Goal: Task Accomplishment & Management: Manage account settings

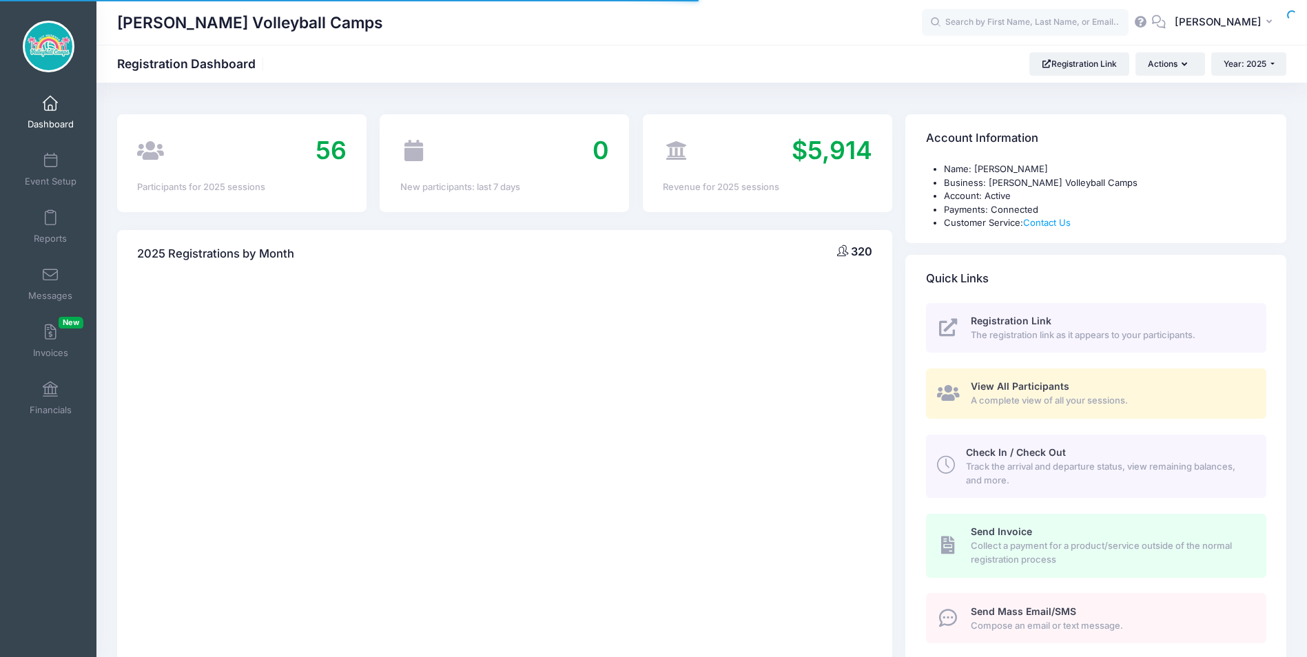
select select
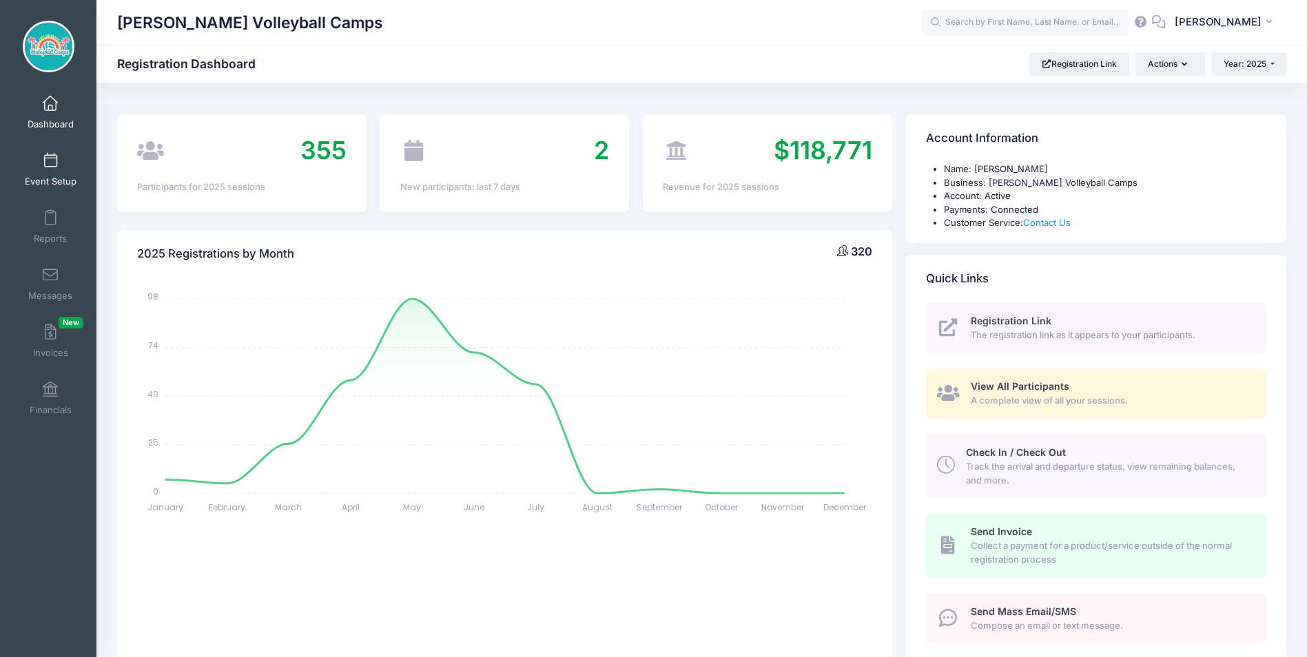
click at [52, 170] on link "Event Setup" at bounding box center [50, 169] width 65 height 48
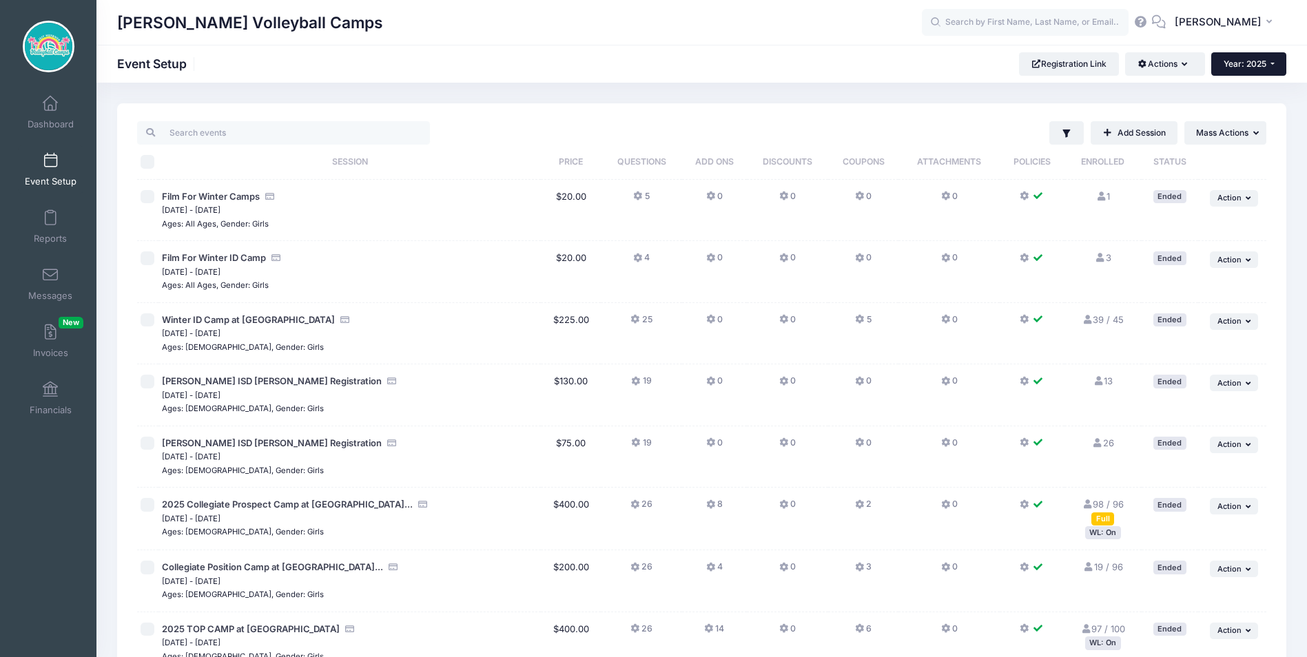
click at [1249, 67] on span "Year: 2025" at bounding box center [1245, 64] width 43 height 10
click at [1245, 89] on link "Year: 2026" at bounding box center [1257, 90] width 90 height 18
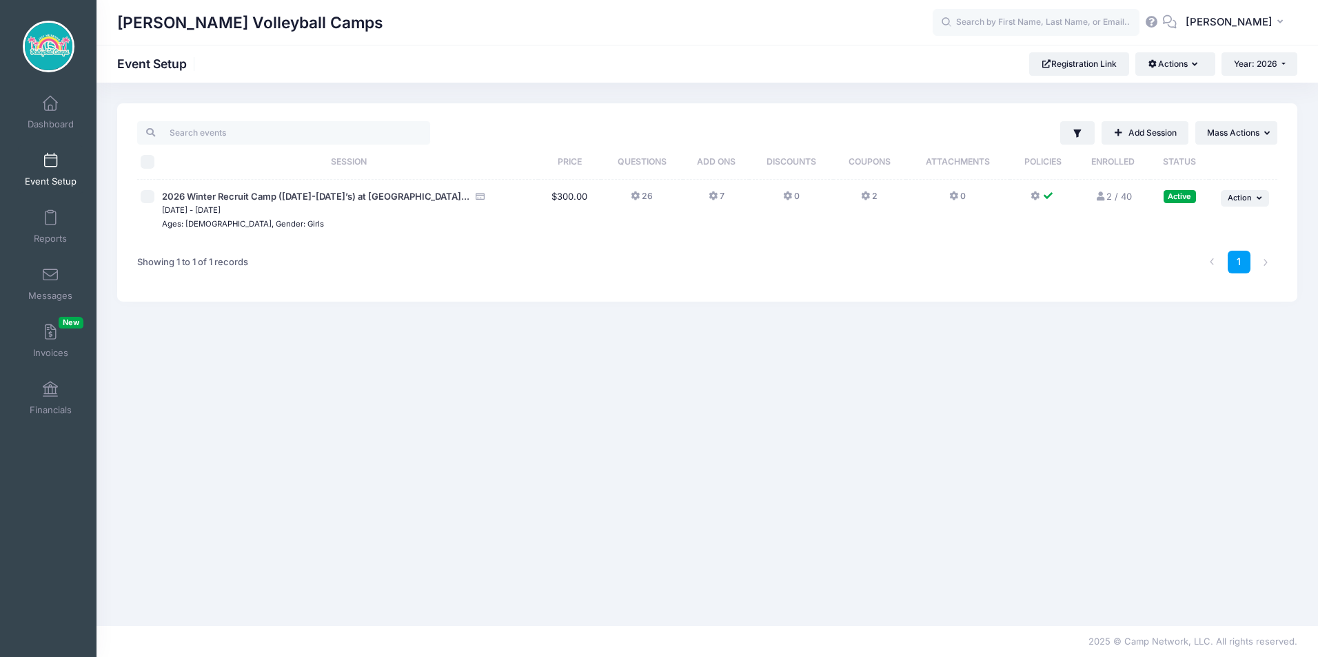
click at [1108, 194] on link "2 / 40 Full" at bounding box center [1112, 196] width 37 height 11
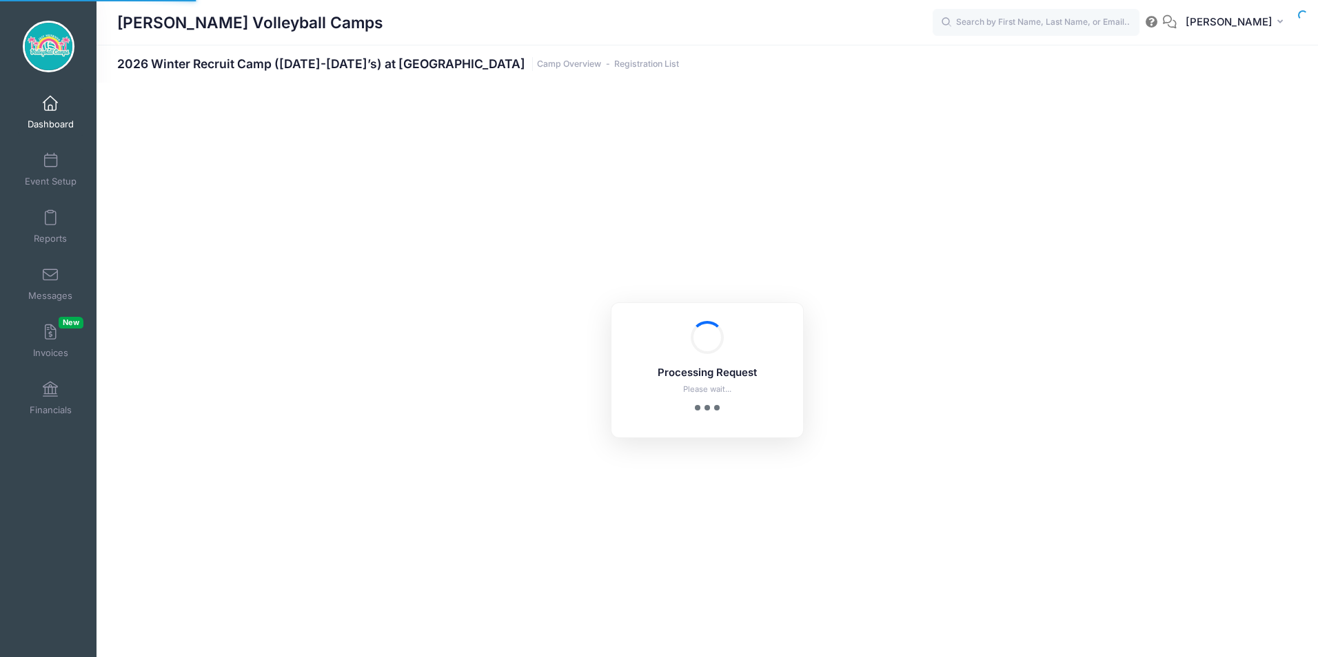
select select "10"
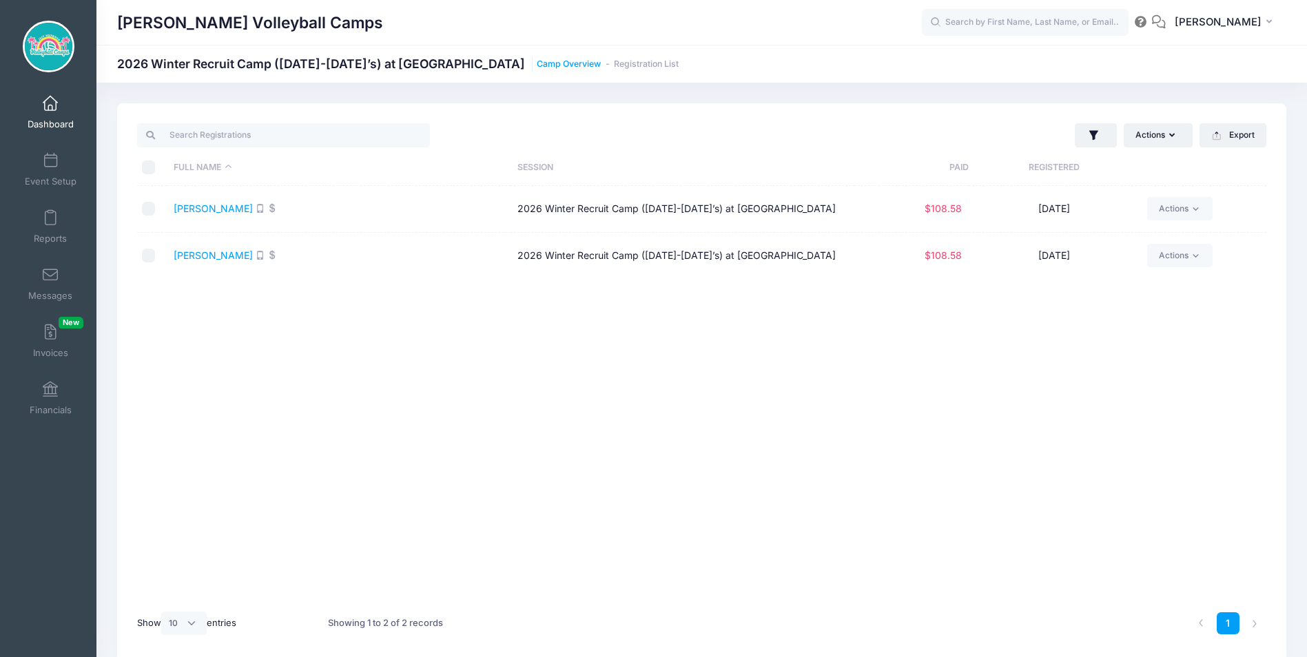
click at [601, 66] on link "Camp Overview" at bounding box center [569, 64] width 64 height 10
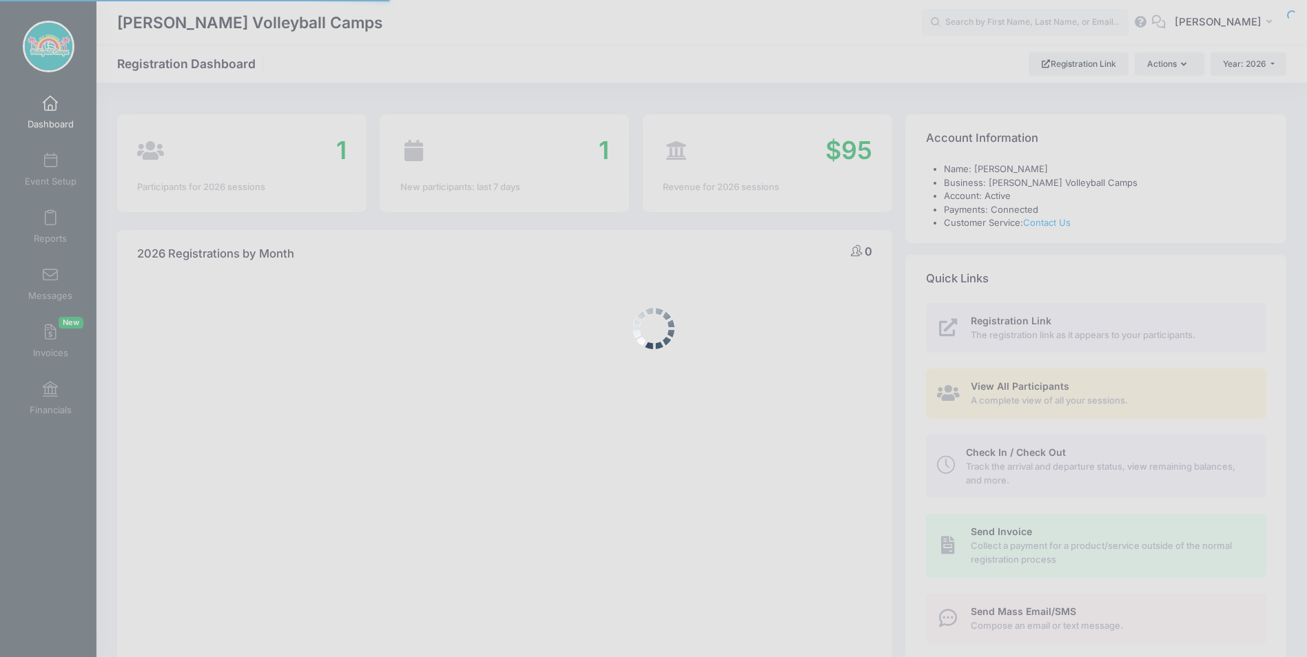
select select
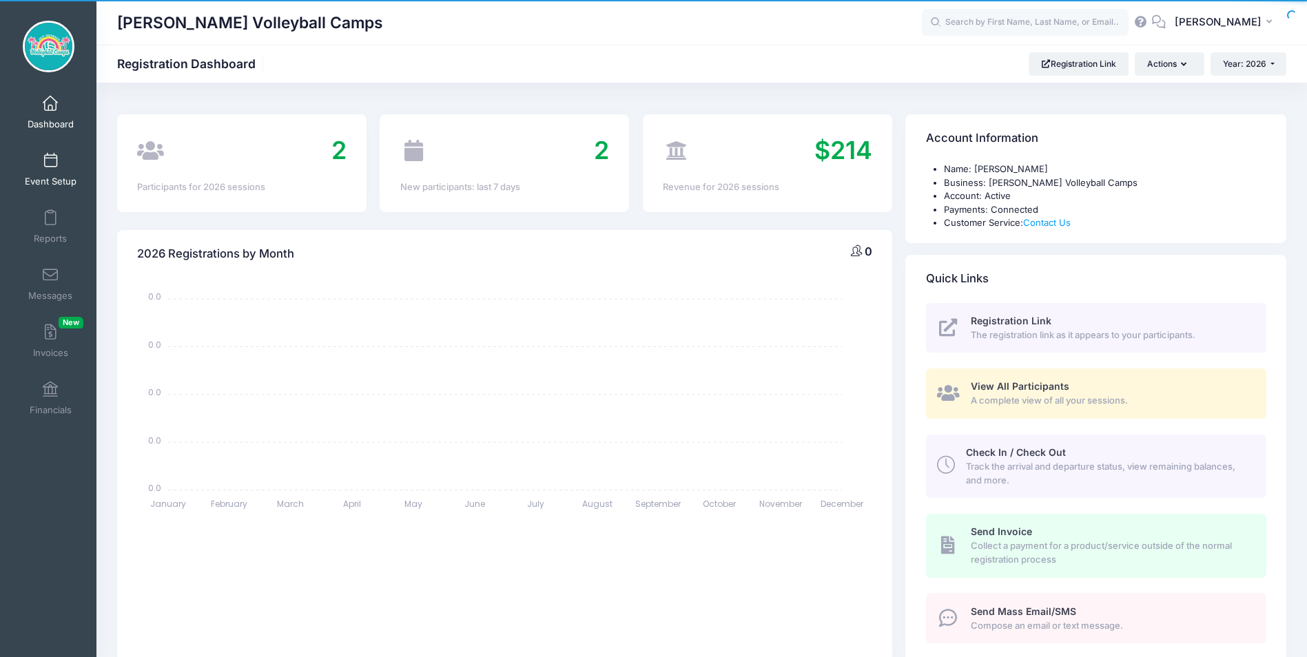
click at [50, 168] on span at bounding box center [50, 161] width 0 height 15
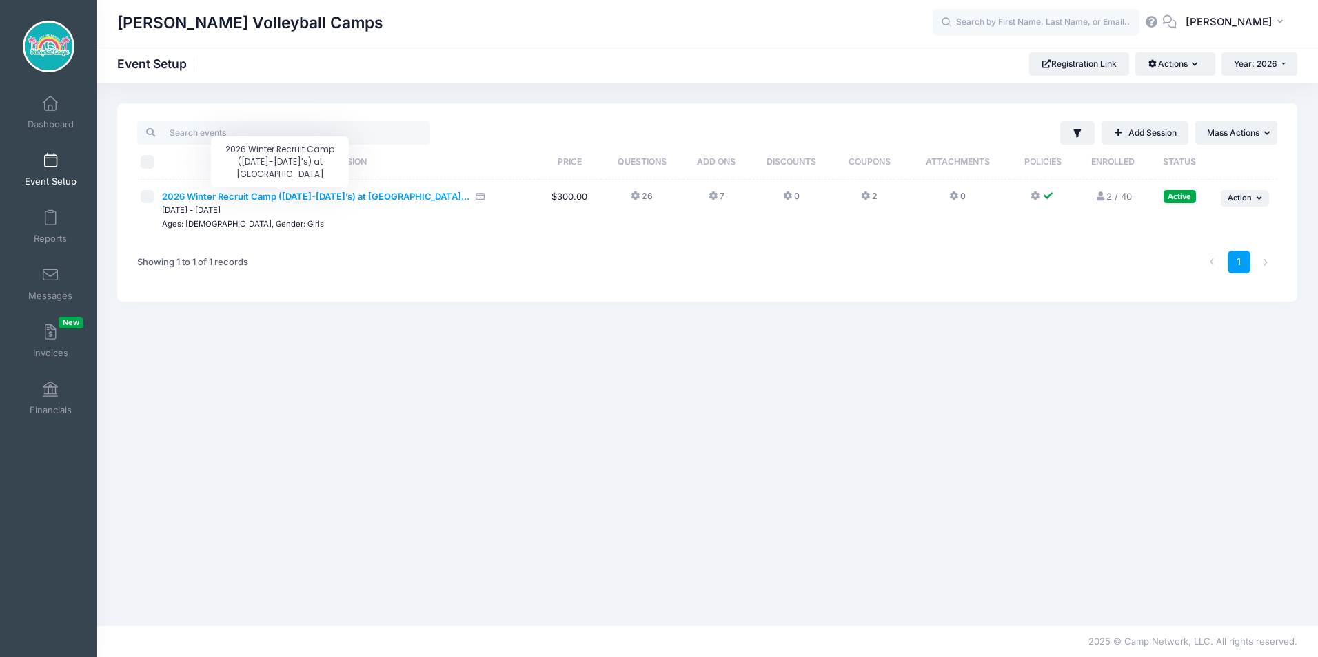
click at [358, 197] on span "2026 Winter Recruit Camp ([DATE]-[DATE]’s) at [GEOGRAPHIC_DATA]..." at bounding box center [315, 196] width 307 height 11
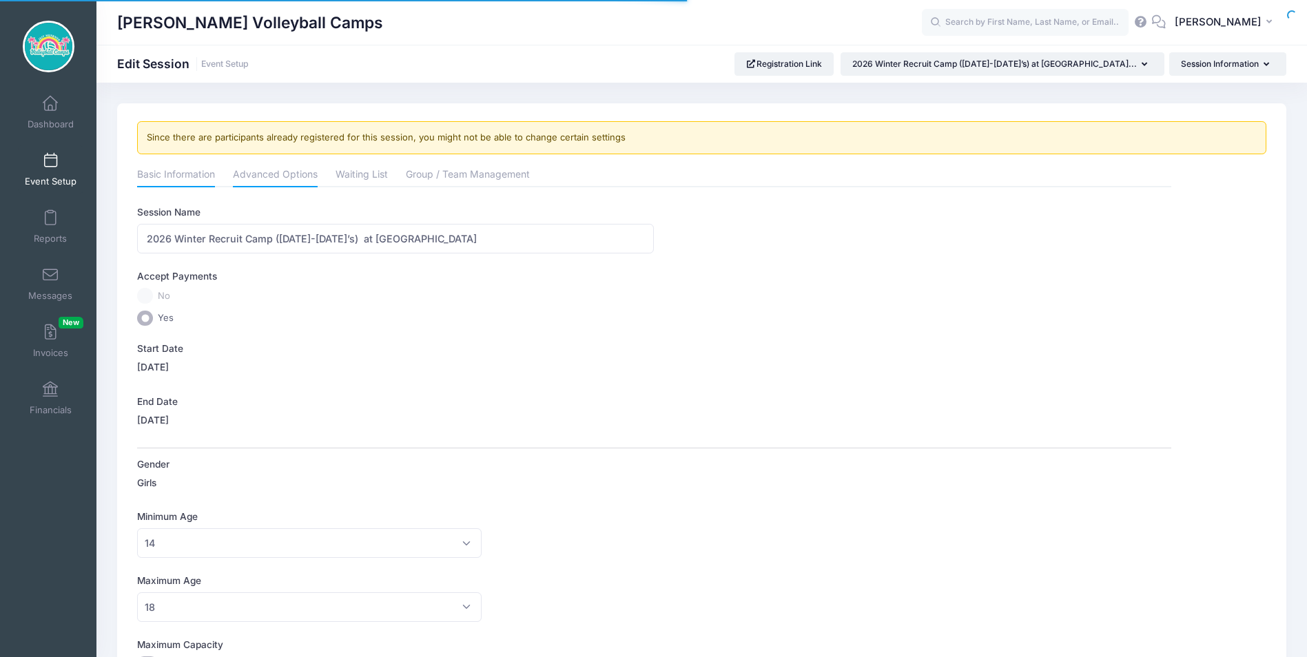
click at [275, 176] on link "Advanced Options" at bounding box center [275, 175] width 85 height 25
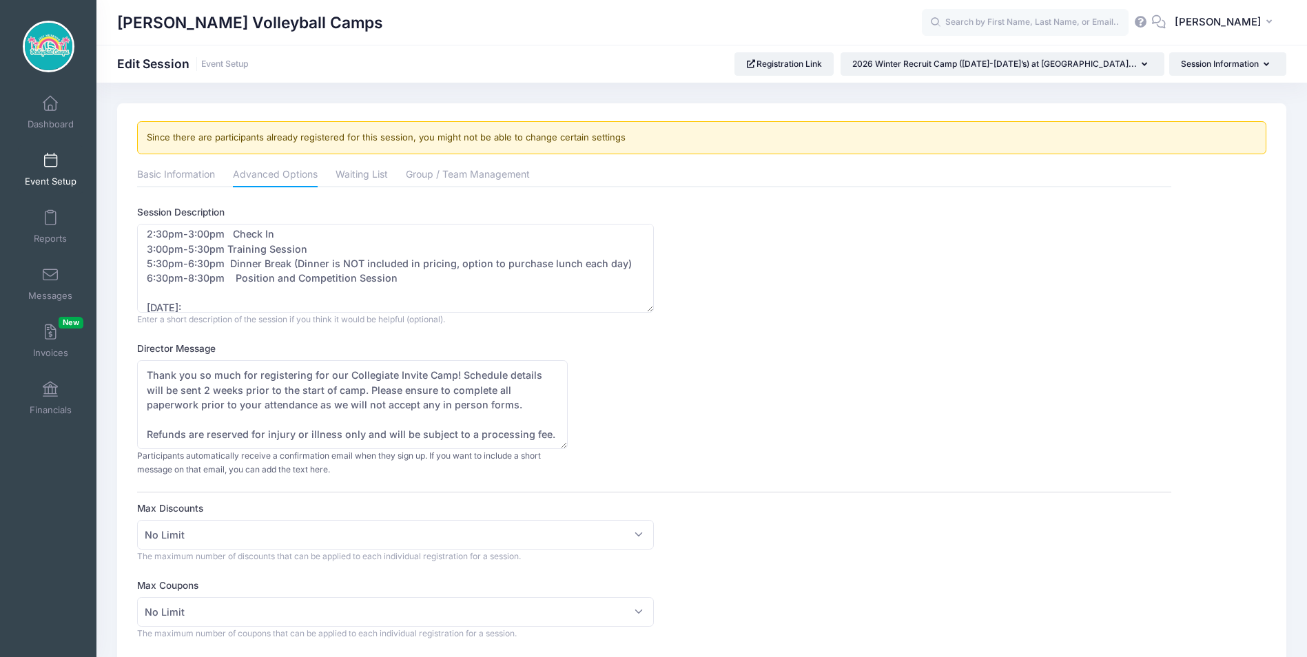
scroll to position [69, 0]
